Goal: Task Accomplishment & Management: Complete application form

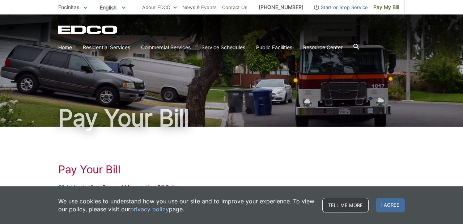
click at [348, 207] on link "Tell me more" at bounding box center [345, 205] width 46 height 14
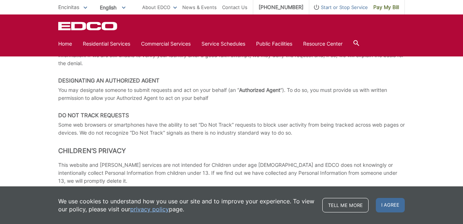
scroll to position [1378, 0]
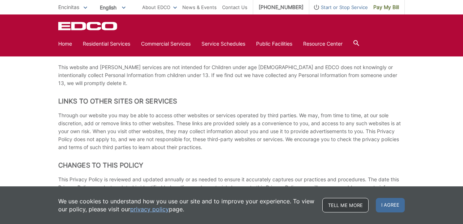
click at [356, 203] on link "Tell me more" at bounding box center [345, 205] width 46 height 14
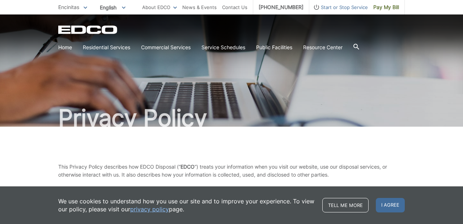
scroll to position [2, 0]
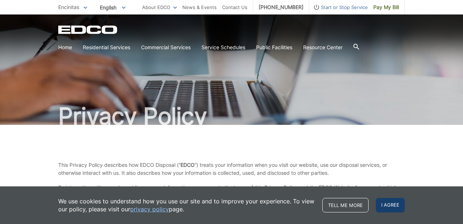
click at [388, 203] on span "I agree" at bounding box center [390, 205] width 29 height 14
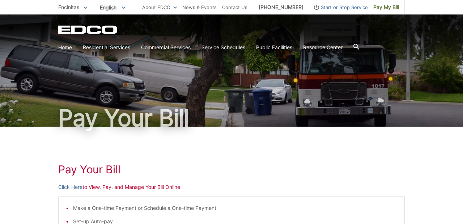
scroll to position [21, 0]
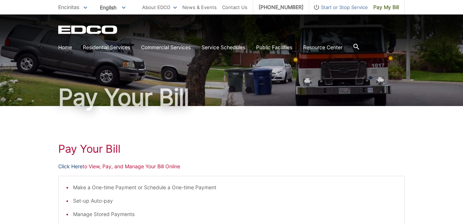
click at [65, 166] on link "Click Here" at bounding box center [70, 166] width 24 height 8
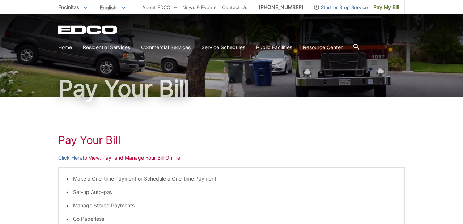
scroll to position [30, 0]
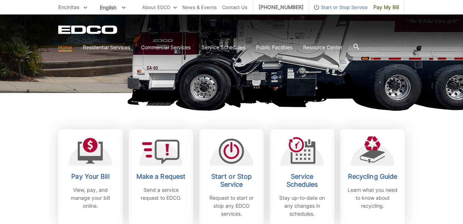
scroll to position [153, 0]
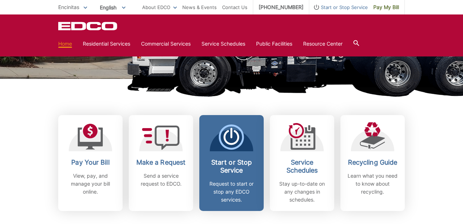
click at [236, 139] on icon at bounding box center [231, 136] width 25 height 25
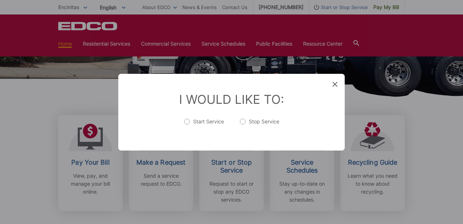
click at [187, 122] on label "Start Service" at bounding box center [204, 125] width 40 height 14
radio input "true"
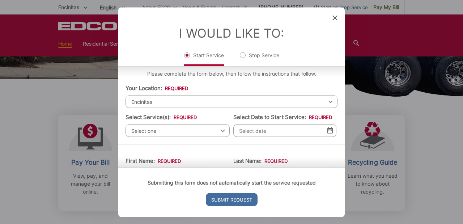
scroll to position [0, 0]
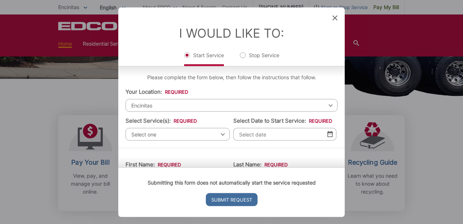
click at [219, 135] on span "Select one" at bounding box center [178, 134] width 104 height 13
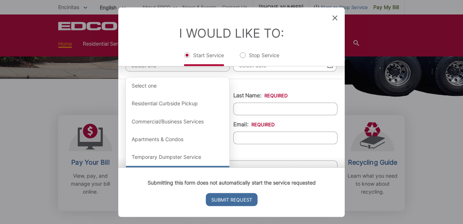
scroll to position [66, 0]
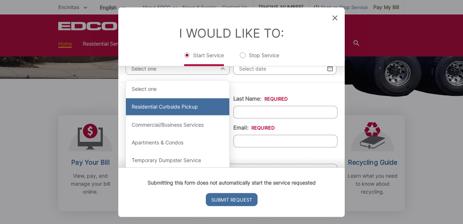
click at [183, 110] on div "Residential Curbside Pickup" at bounding box center [177, 106] width 103 height 17
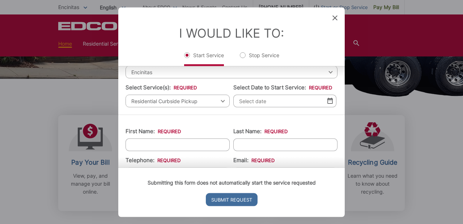
scroll to position [31, 0]
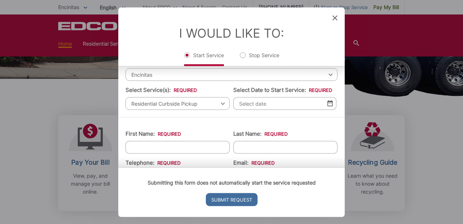
click at [331, 104] on img at bounding box center [329, 103] width 5 height 6
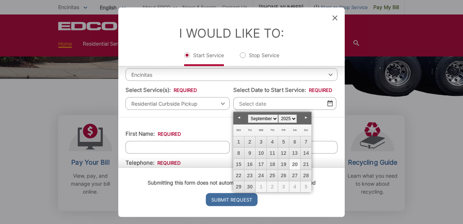
click at [274, 119] on select "January February March April May June July August September October November De…" at bounding box center [263, 118] width 30 height 9
click at [260, 143] on link "1" at bounding box center [261, 141] width 11 height 11
type input "[DATE]"
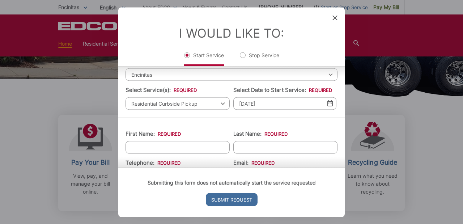
scroll to position [39, 0]
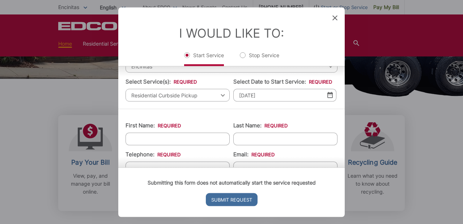
click at [179, 140] on input "First Name: *" at bounding box center [178, 138] width 104 height 13
type input "[PERSON_NAME]"
type input "Buco"
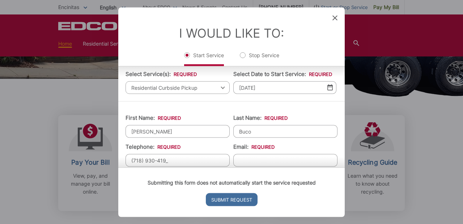
type input "[PHONE_NUMBER]"
click at [253, 167] on div "Submitting this form does not automatically start the service requested Submit …" at bounding box center [231, 192] width 226 height 50
click at [251, 167] on div "Submitting this form does not automatically start the service requested Submit …" at bounding box center [231, 192] width 226 height 50
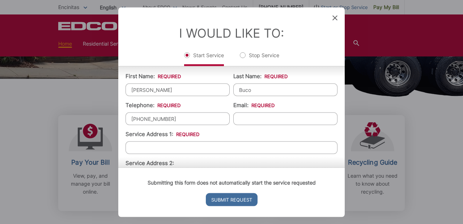
scroll to position [93, 0]
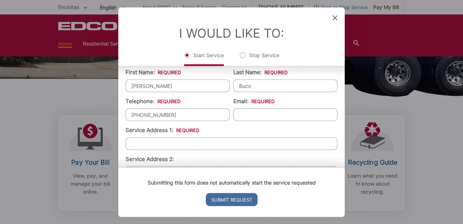
click at [246, 111] on input "Email: *" at bounding box center [285, 114] width 104 height 13
type input "[EMAIL_ADDRESS][DOMAIN_NAME]"
type input "[STREET_ADDRESS]"
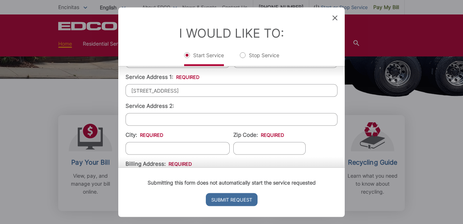
scroll to position [147, 0]
click at [173, 145] on input "City: *" at bounding box center [178, 147] width 104 height 13
type input "Encinitas"
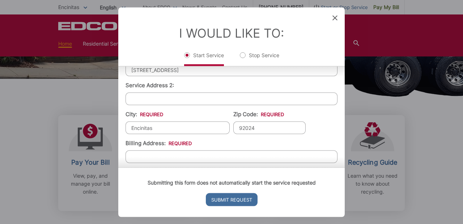
scroll to position [195, 0]
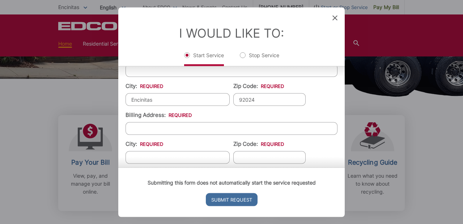
type input "92024"
click at [139, 130] on input "Billing Address: *" at bounding box center [232, 128] width 212 height 13
type input "[STREET_ADDRESS]"
type input "Encinitas"
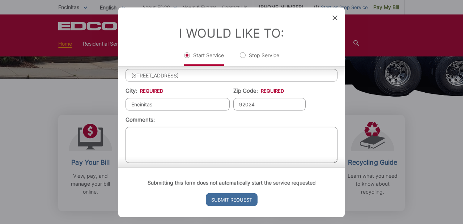
scroll to position [254, 0]
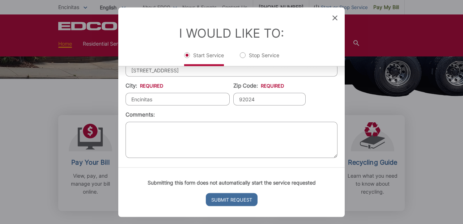
type input "92024"
click at [157, 138] on textarea "Comments:" at bounding box center [232, 140] width 212 height 36
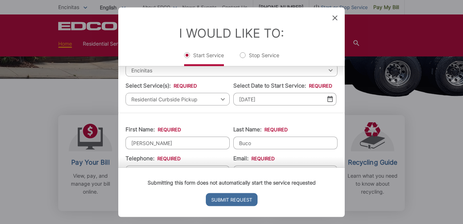
scroll to position [12, 0]
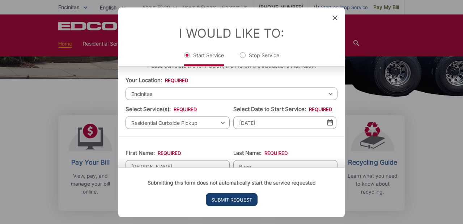
click at [229, 198] on input "Submit Request" at bounding box center [232, 199] width 52 height 13
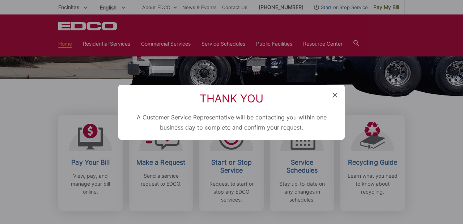
scroll to position [201, 0]
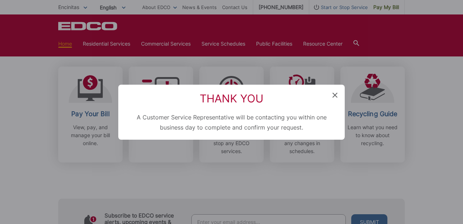
click at [335, 95] on icon at bounding box center [334, 95] width 5 height 5
